Goal: Find specific page/section: Find specific page/section

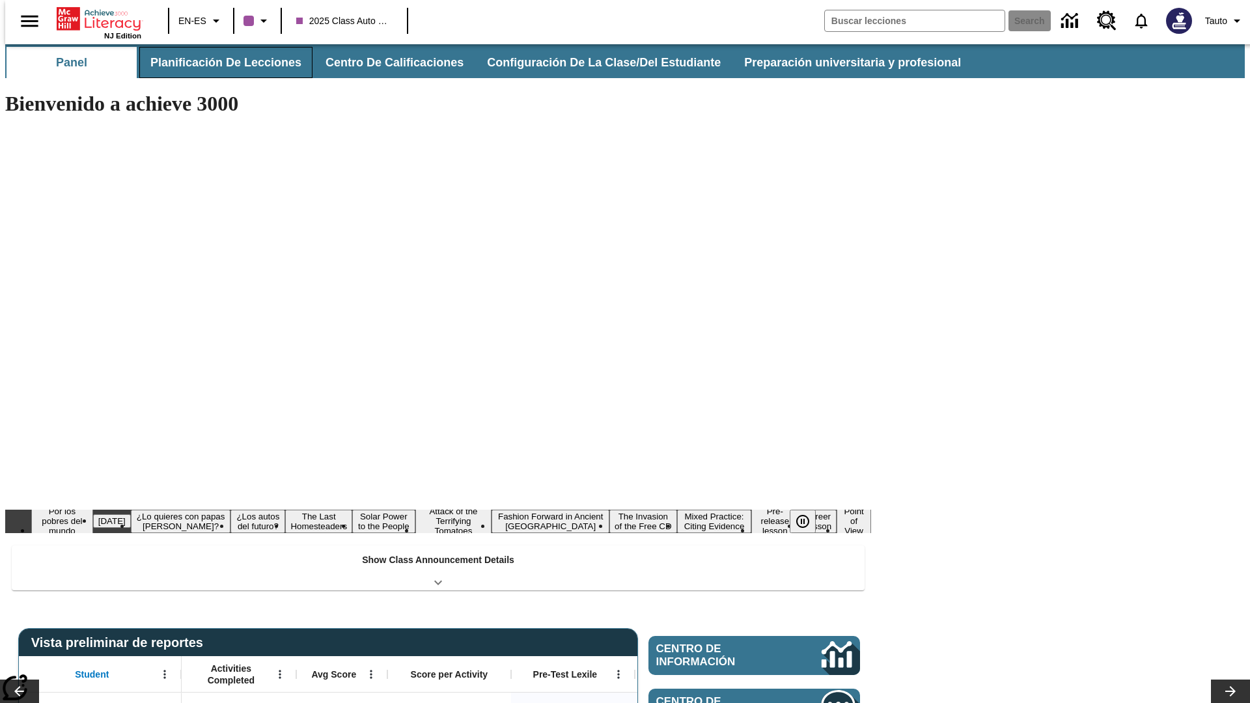
click at [218, 63] on button "Planificación de lecciones" at bounding box center [225, 62] width 173 height 31
